Goal: Transaction & Acquisition: Subscribe to service/newsletter

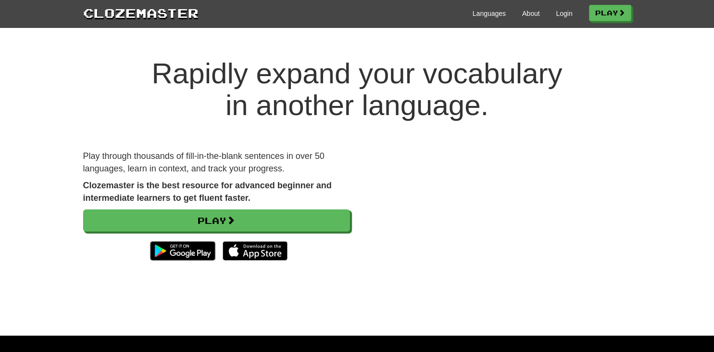
click at [505, 55] on div "Rapidly expand your vocabulary in another language. Play through thousands of f…" at bounding box center [357, 186] width 714 height 297
click at [200, 244] on img at bounding box center [182, 250] width 75 height 29
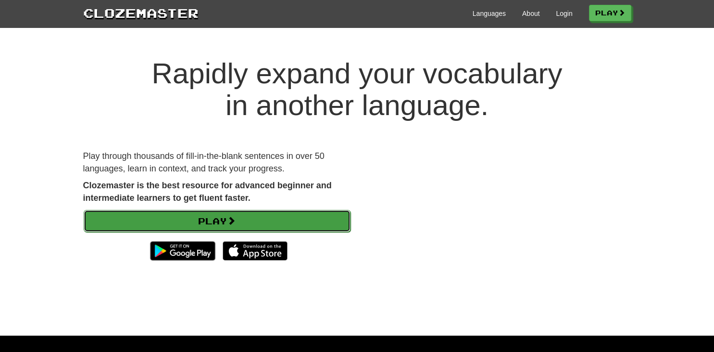
click at [330, 215] on link "Play" at bounding box center [217, 221] width 267 height 22
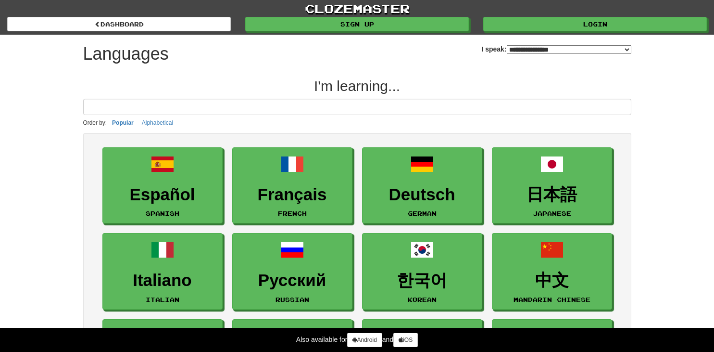
select select "*******"
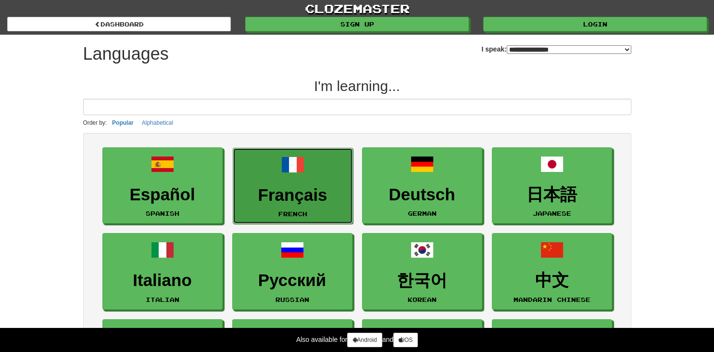
click at [296, 192] on h3 "Français" at bounding box center [293, 195] width 110 height 19
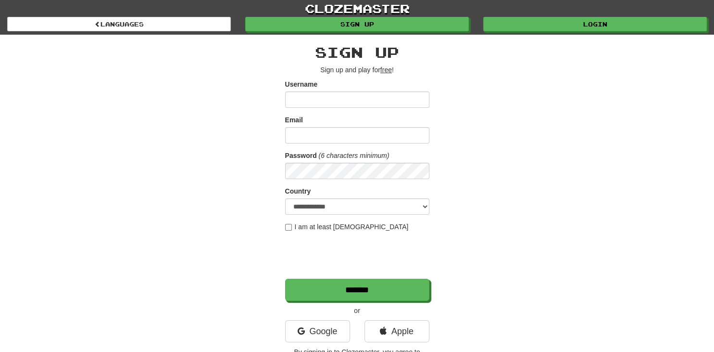
click at [325, 101] on input "Username" at bounding box center [357, 99] width 144 height 16
